Goal: Task Accomplishment & Management: Complete application form

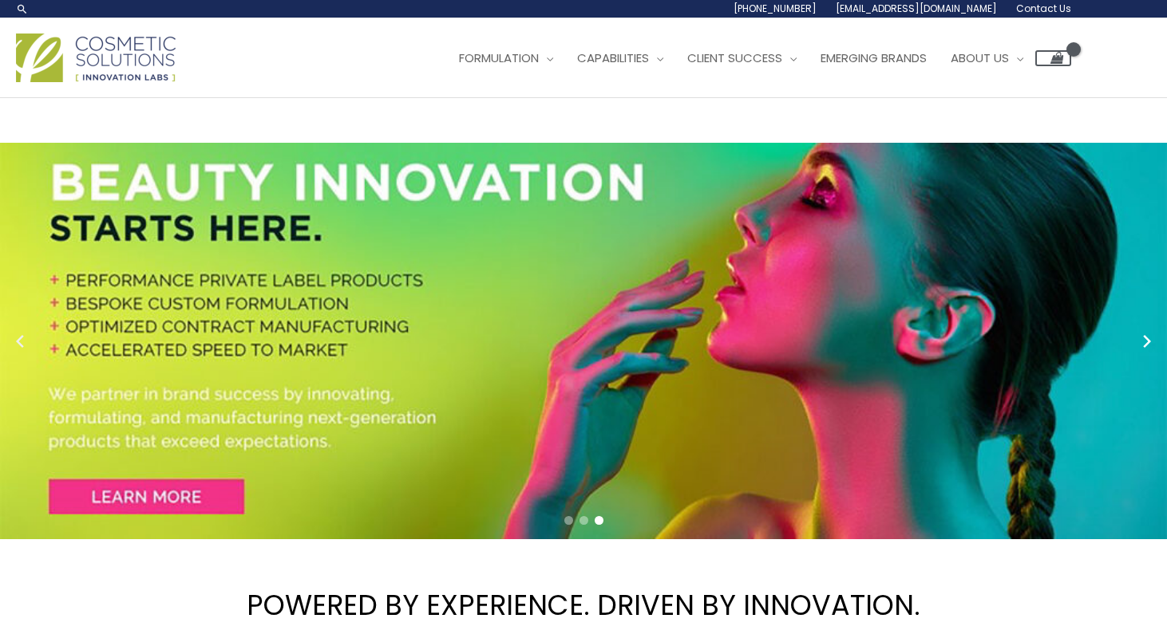
click at [22, 345] on icon "Previous slide" at bounding box center [20, 341] width 8 height 13
click at [1151, 340] on circle "Next slide" at bounding box center [1146, 341] width 22 height 22
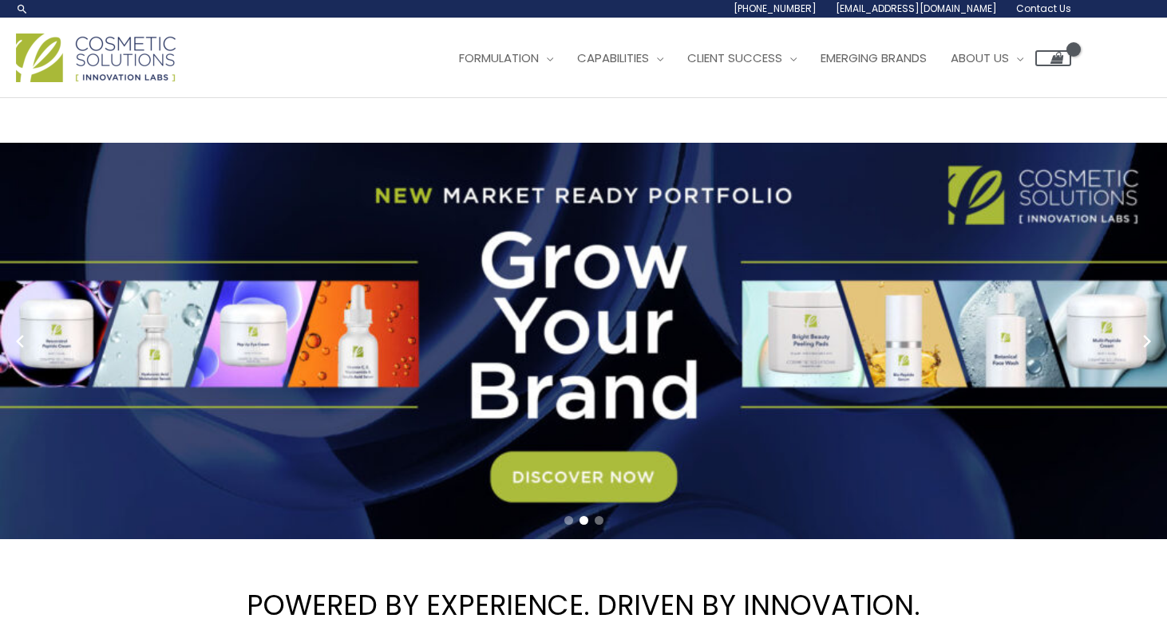
click at [984, 585] on h1 "POWERED BY EXPERIENCE. DRIVEN BY INNOVATION." at bounding box center [583, 605] width 1167 height 109
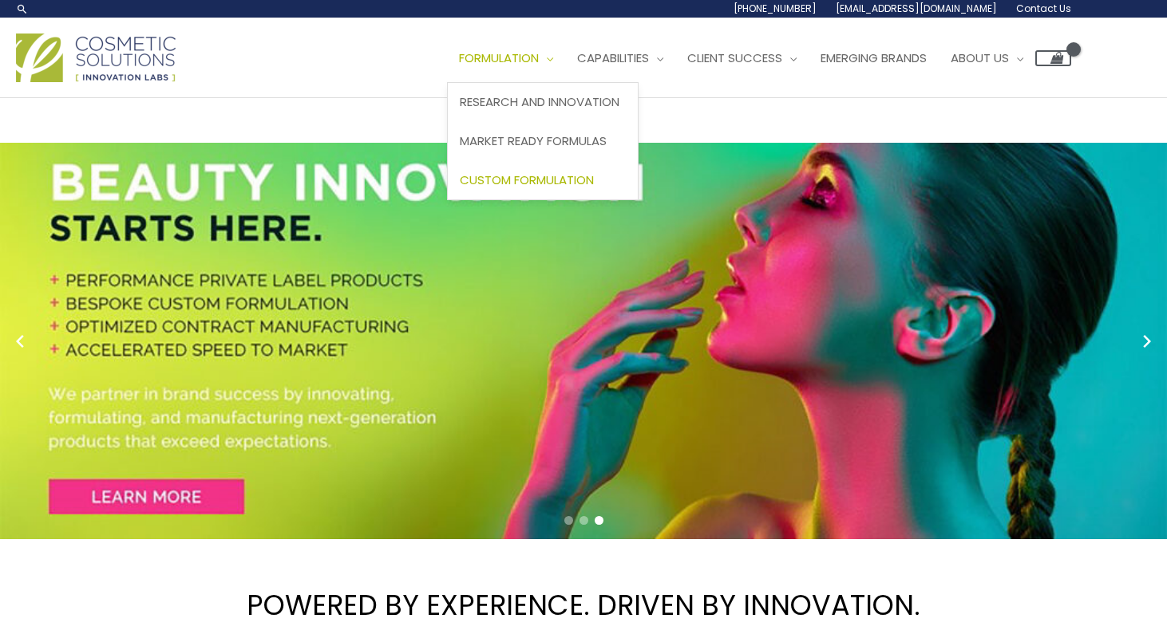
click at [552, 181] on span "Custom Formulation" at bounding box center [527, 180] width 134 height 17
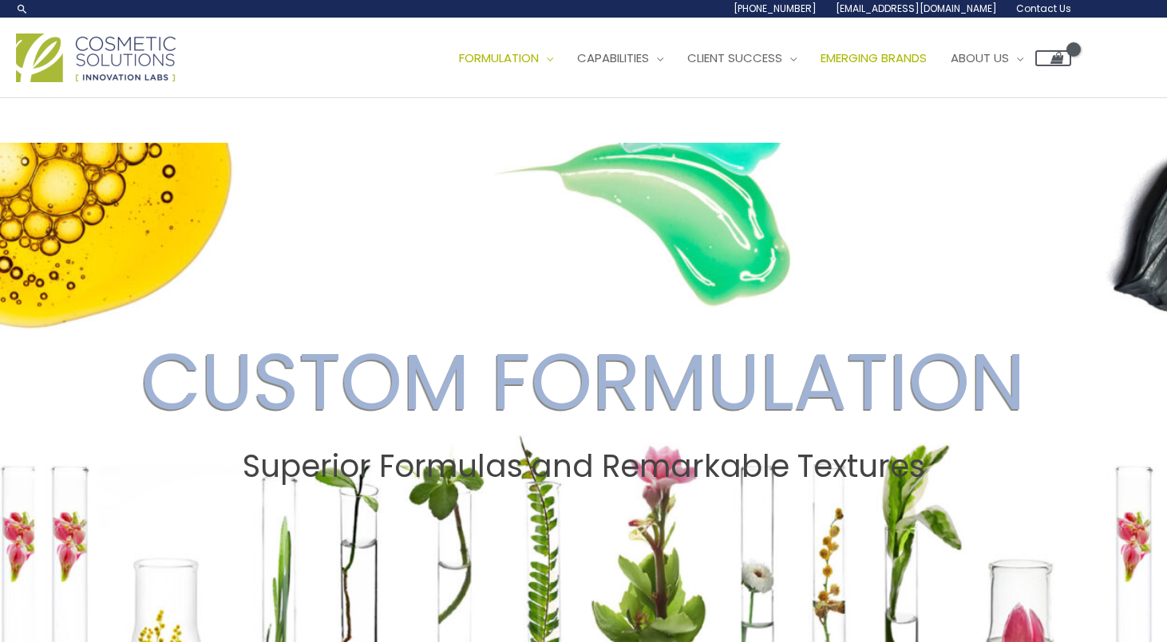
click at [926, 53] on span "Emerging Brands" at bounding box center [873, 57] width 106 height 17
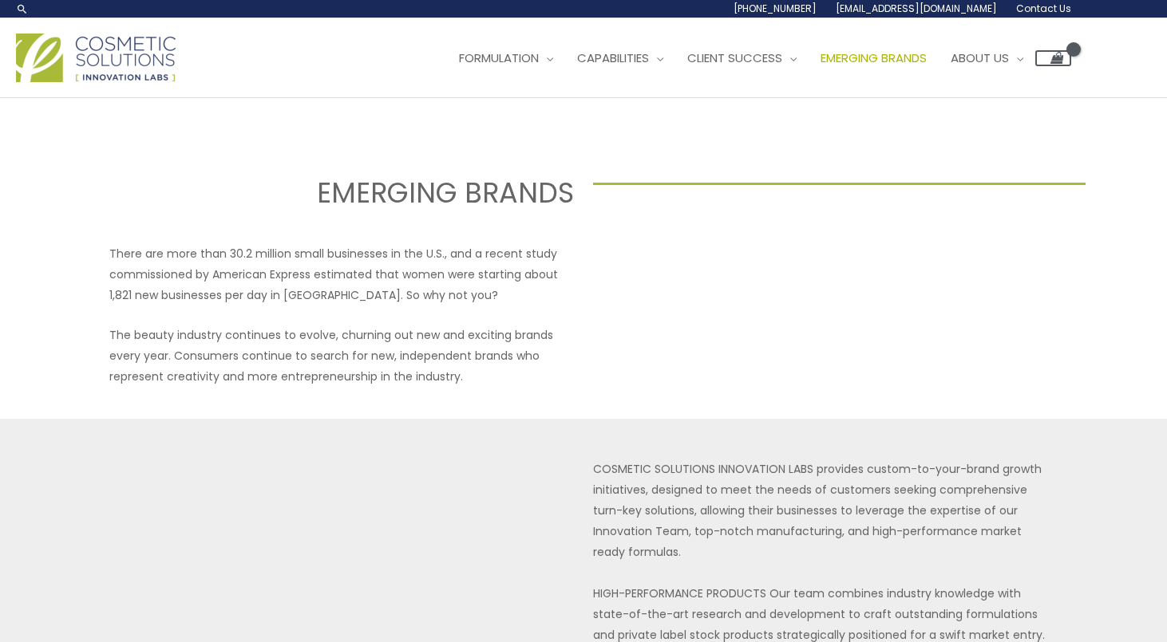
select select
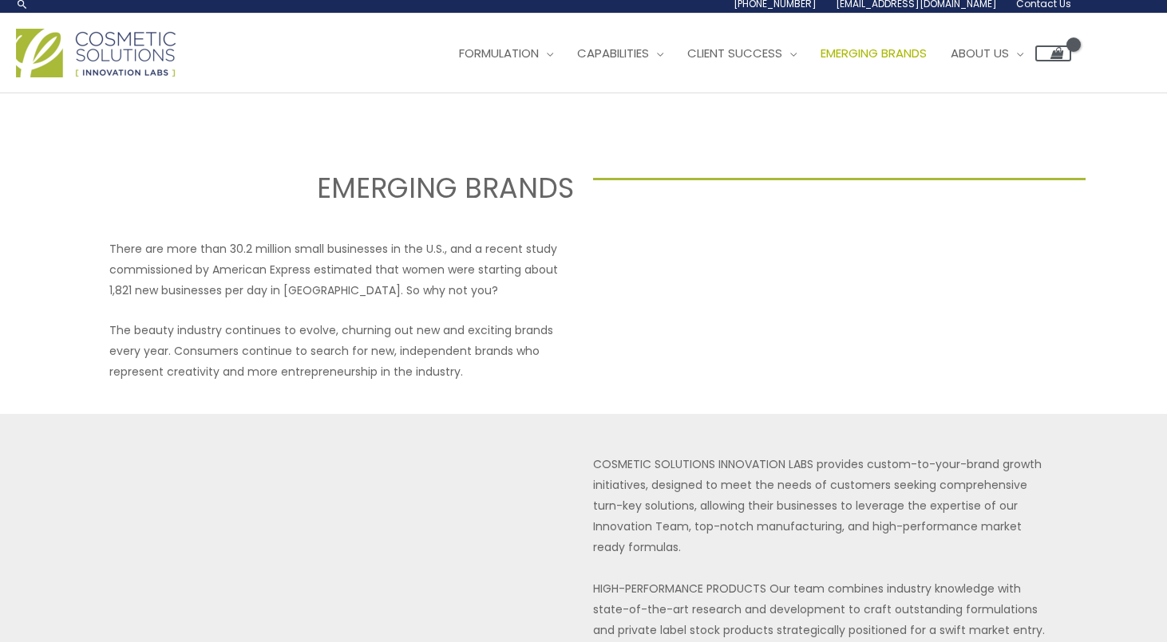
scroll to position [-2, 0]
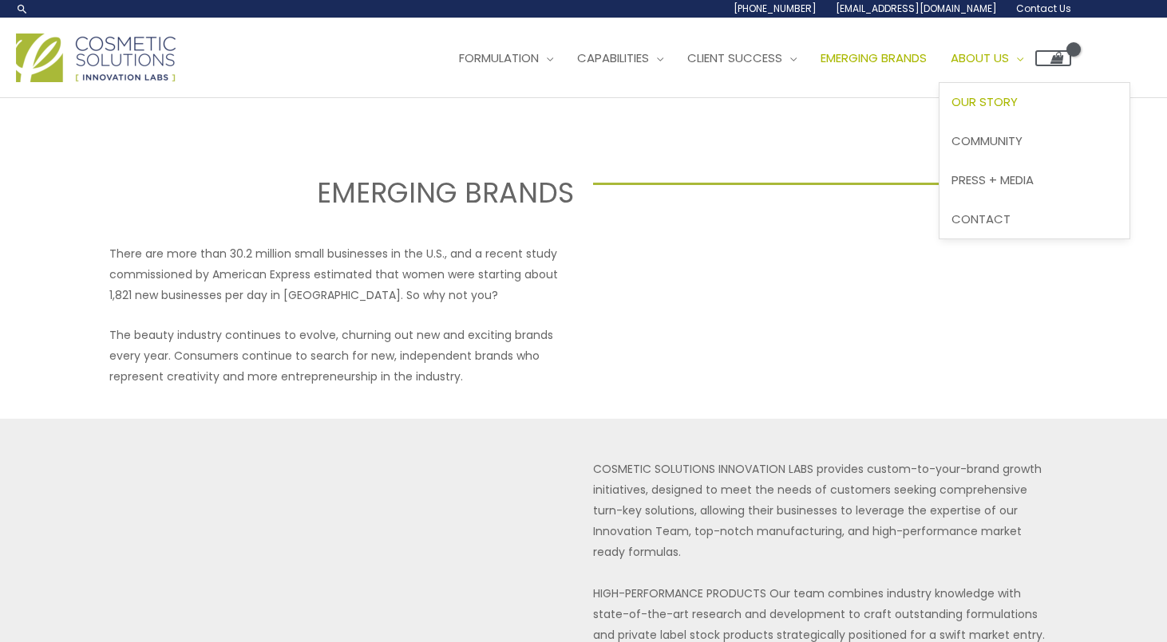
click at [1017, 98] on span "Our Story" at bounding box center [984, 101] width 66 height 17
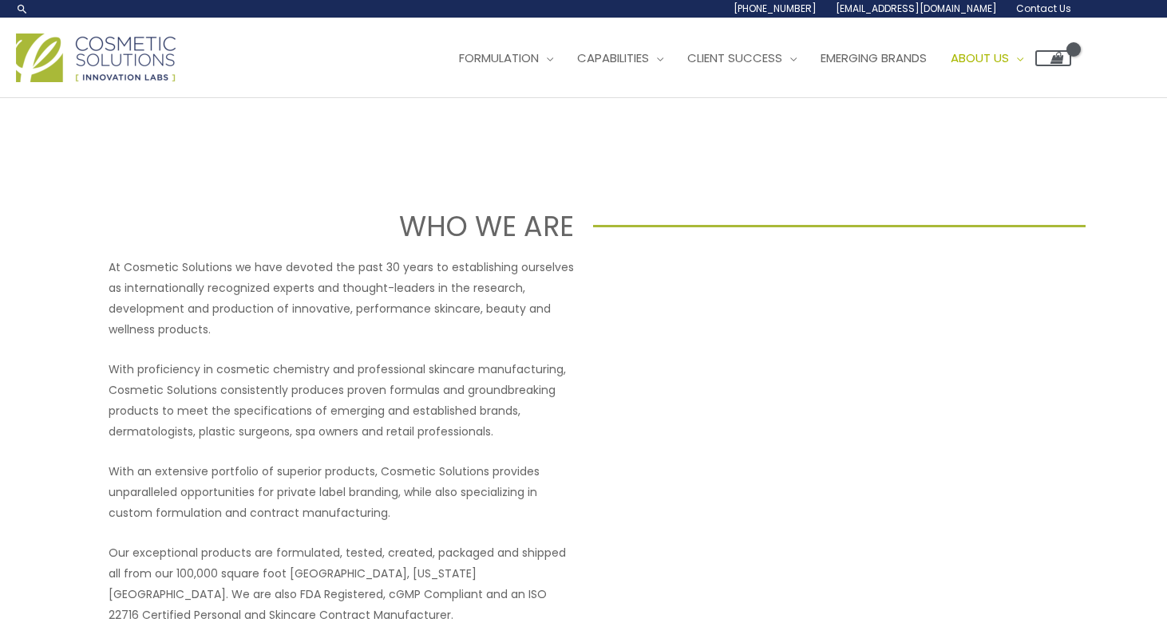
click at [503, 615] on p "Our exceptional products are formulated, tested, created, packaged and shipped …" at bounding box center [341, 584] width 465 height 83
click at [1006, 215] on span "Contact" at bounding box center [980, 219] width 59 height 17
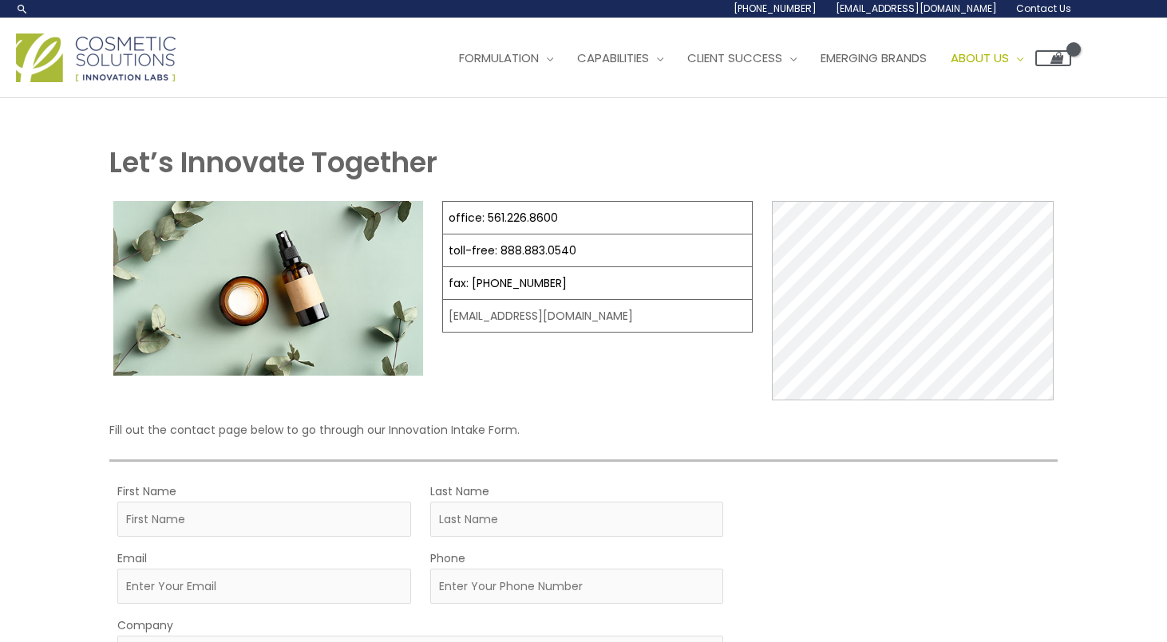
click at [67, 394] on div "Let’s Innovate Together office: 561.226.8600 toll-free: [PHONE_NUMBER] fax: [PH…" at bounding box center [583, 582] width 1167 height 969
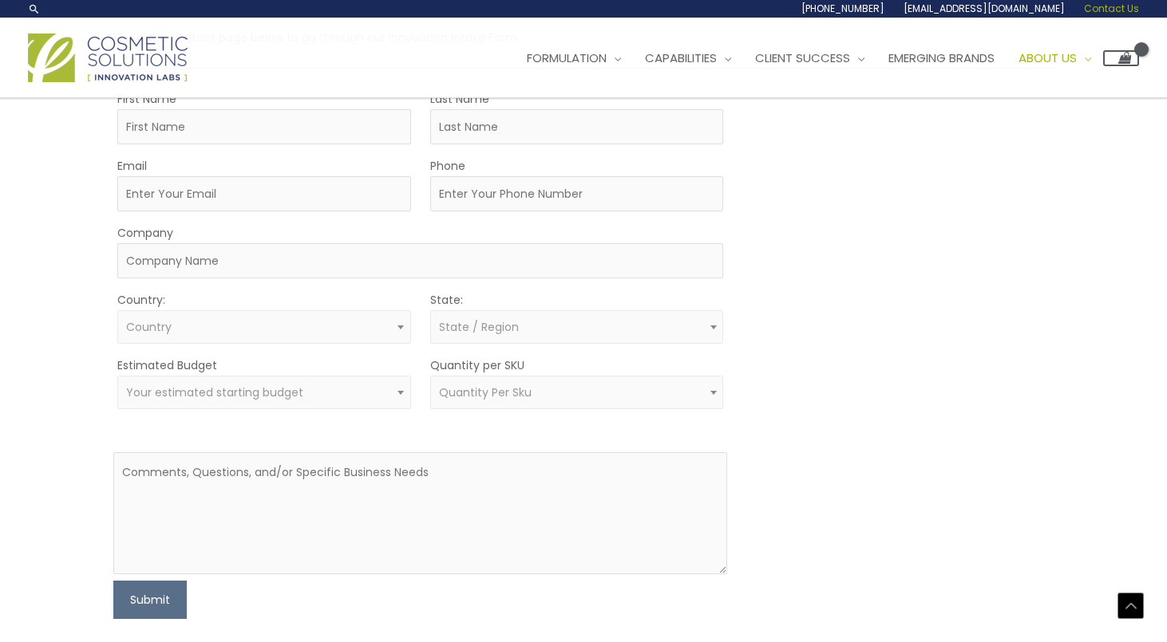
scroll to position [287, 0]
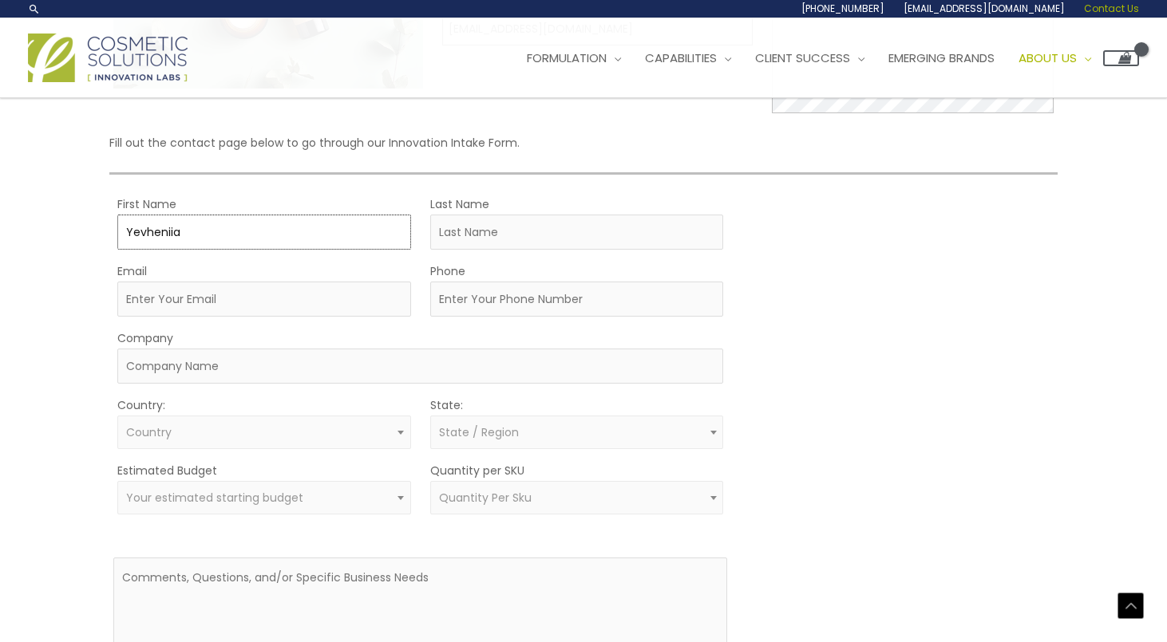
type input "Yevheniia"
type input "F"
type input "Dobrovolska"
type input "y"
type input "[DOMAIN_NAME][EMAIL_ADDRESS][DOMAIN_NAME]"
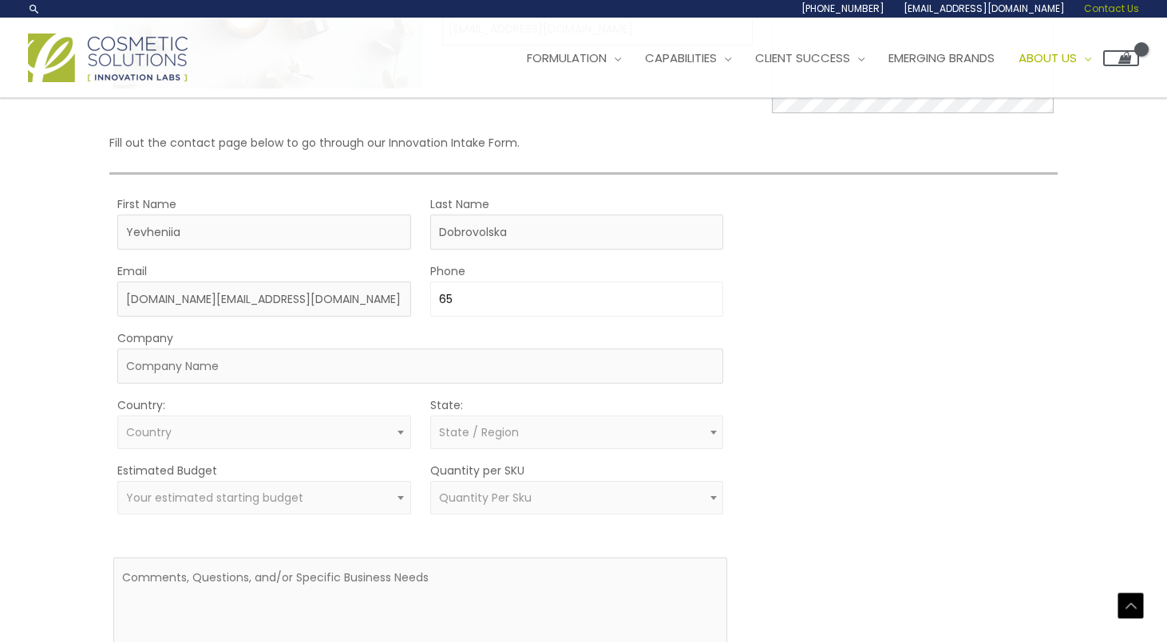
type input "6"
type input "5613973031"
type input "U"
type input "Eurolek US LLC"
click at [239, 428] on span "Country" at bounding box center [263, 432] width 275 height 15
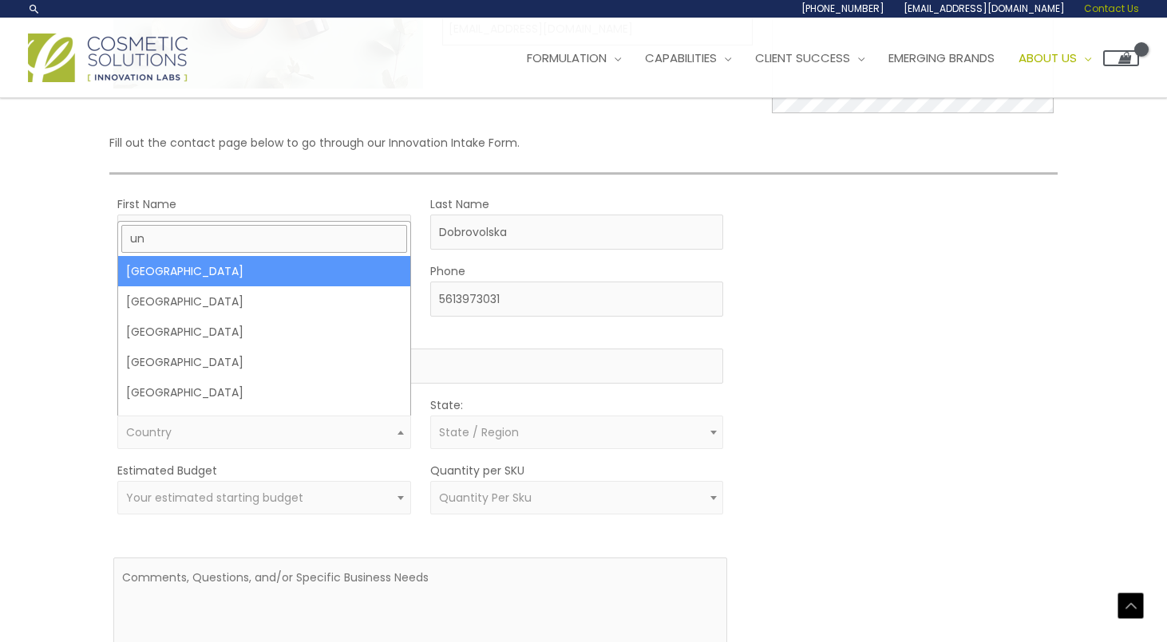
type input "un"
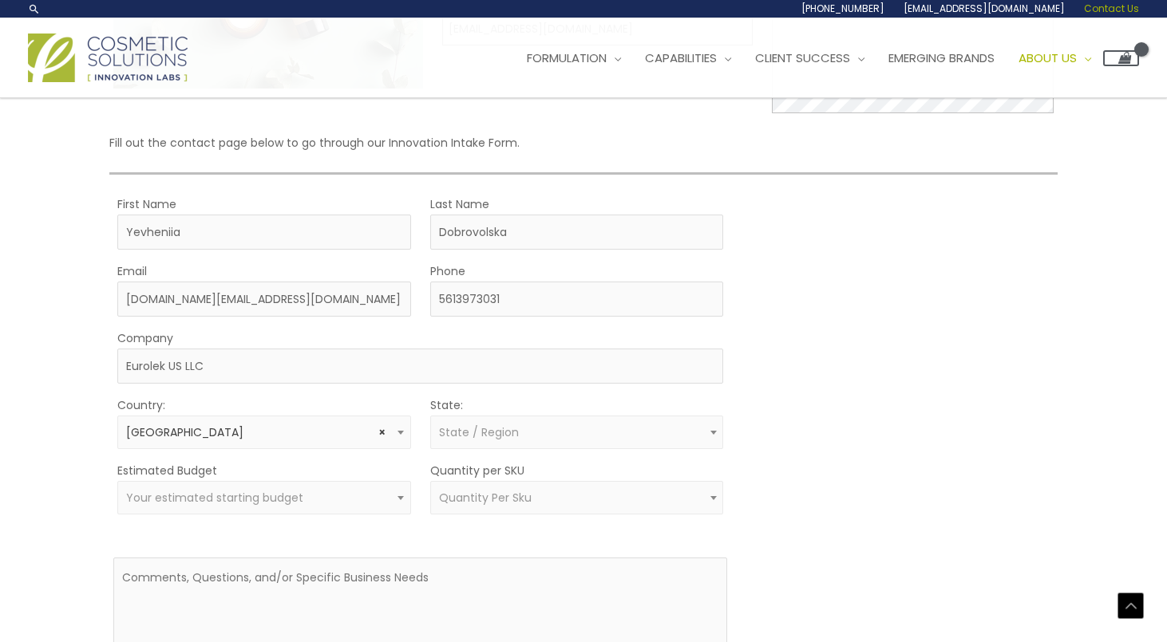
select select "[GEOGRAPHIC_DATA]"
click at [473, 430] on span "State / Region" at bounding box center [479, 432] width 80 height 16
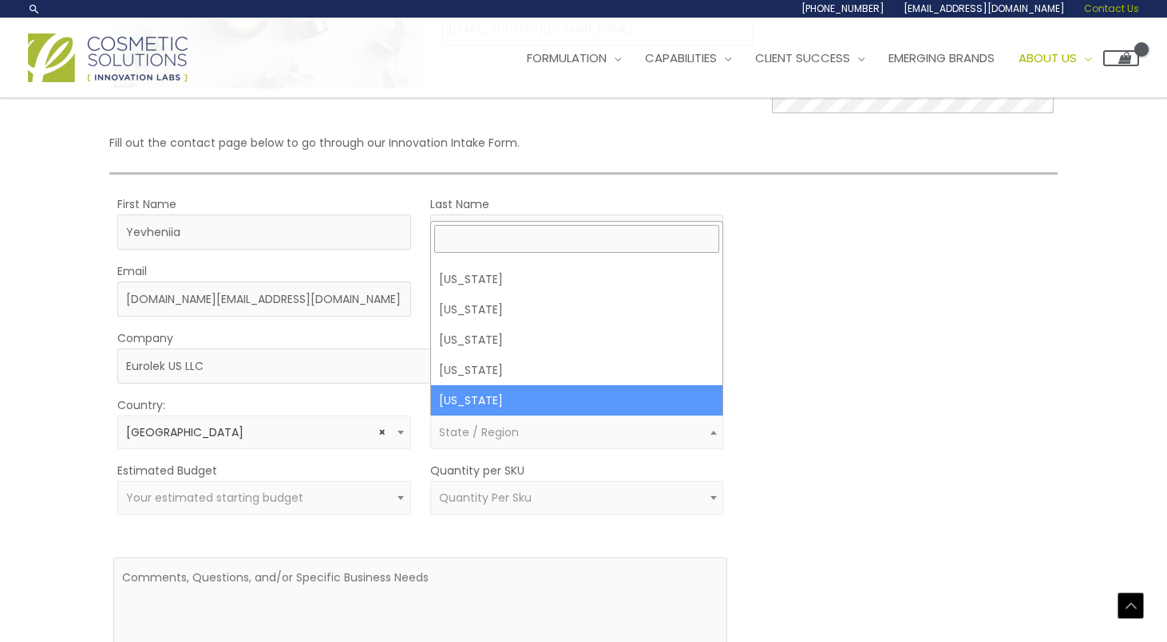
scroll to position [265, 0]
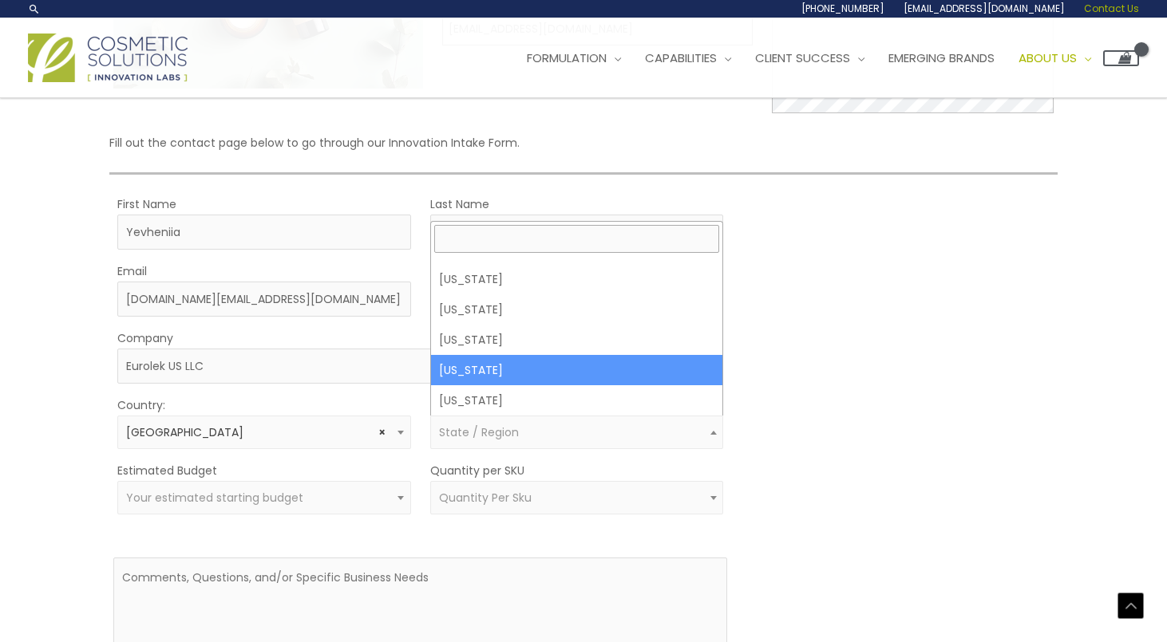
select select "[US_STATE]"
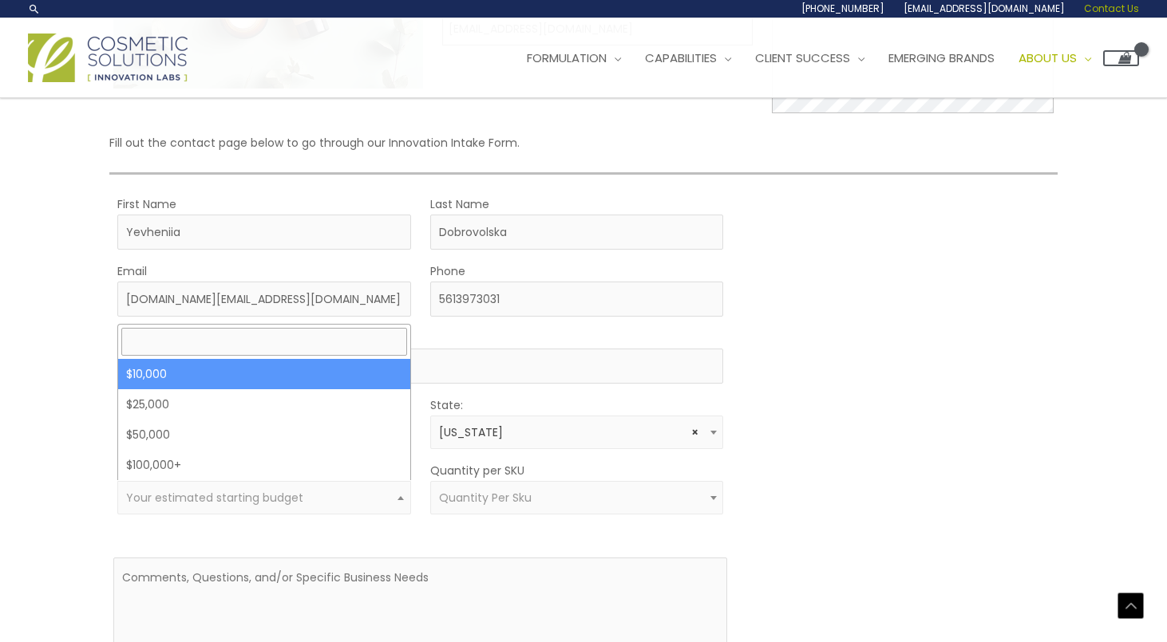
click at [373, 497] on span "Your estimated starting budget" at bounding box center [263, 498] width 275 height 15
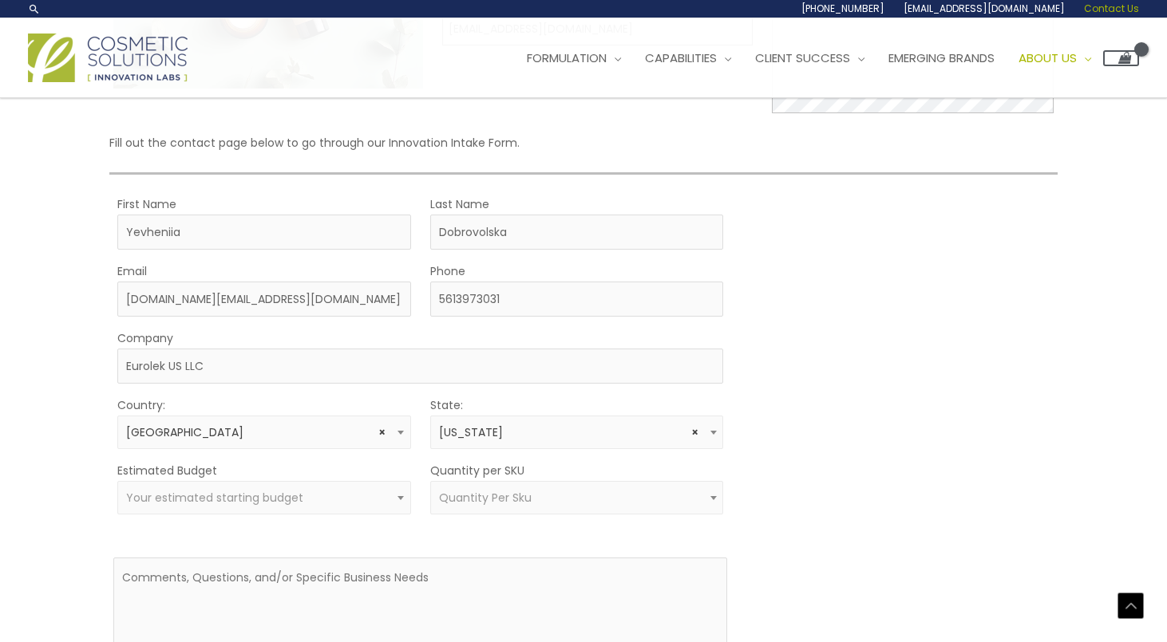
click at [373, 497] on span "Your estimated starting budget" at bounding box center [263, 498] width 275 height 15
click at [870, 522] on div "MOQ TRIGGER STEP 2 TRIGGER" at bounding box center [899, 459] width 307 height 531
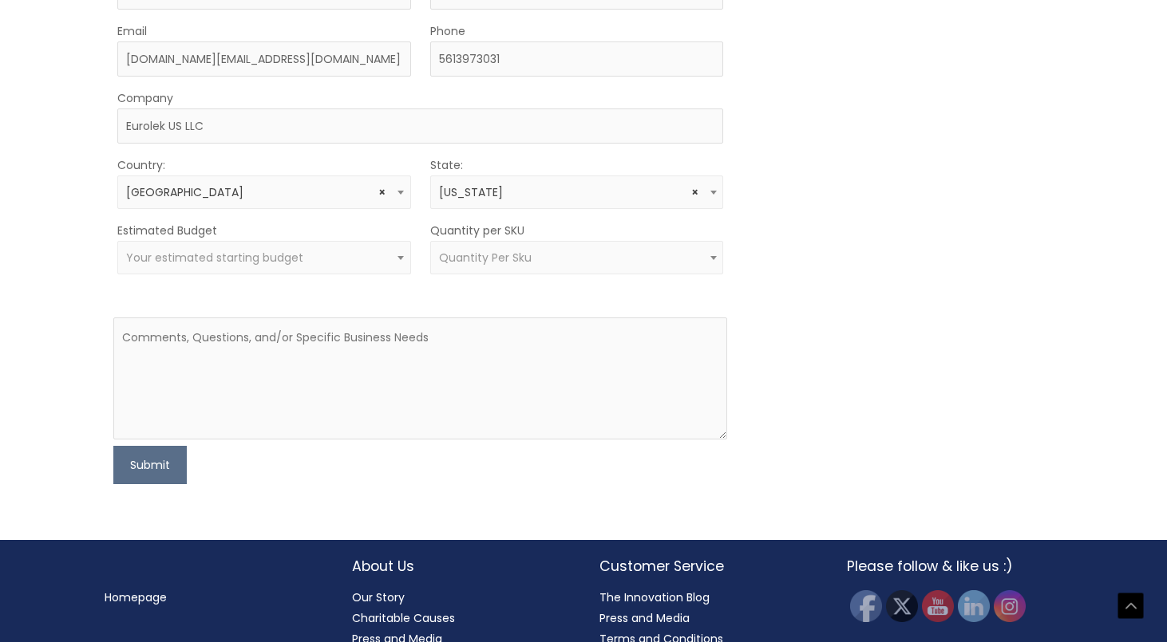
scroll to position [542, 0]
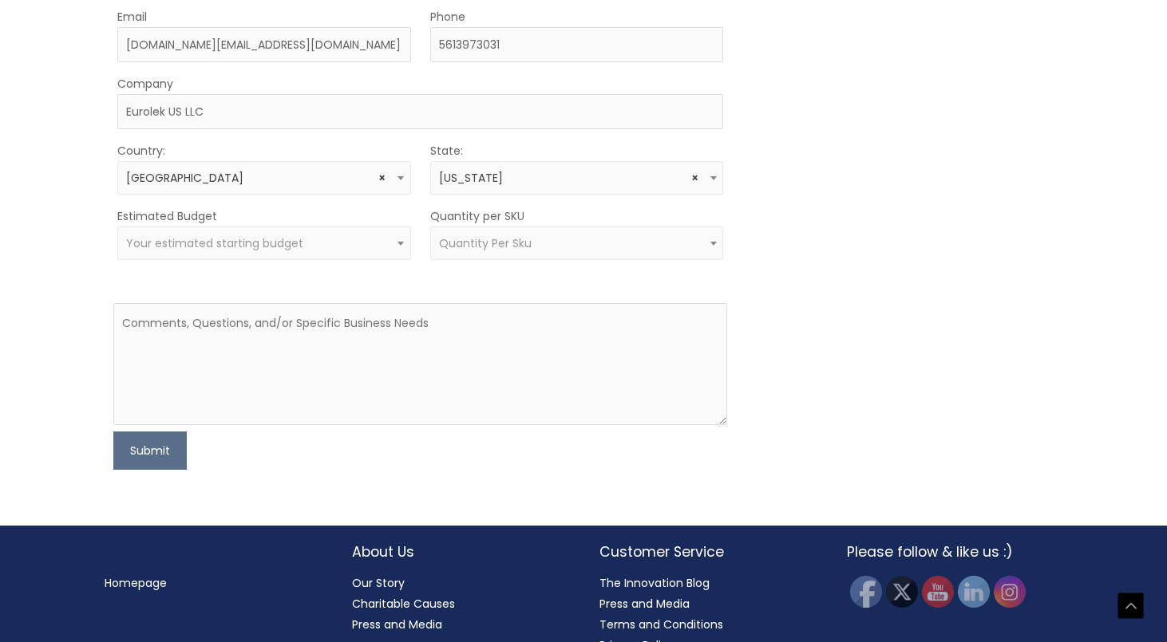
click at [890, 227] on div "MOQ TRIGGER STEP 2 TRIGGER" at bounding box center [899, 204] width 307 height 531
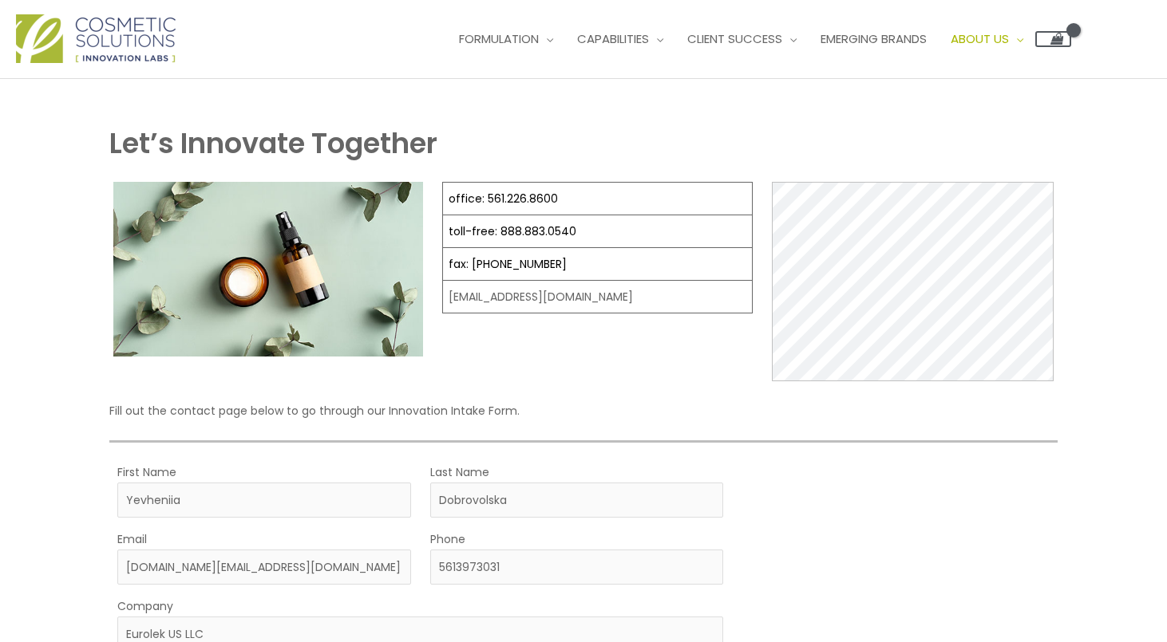
scroll to position [0, 0]
